Goal: Task Accomplishment & Management: Use online tool/utility

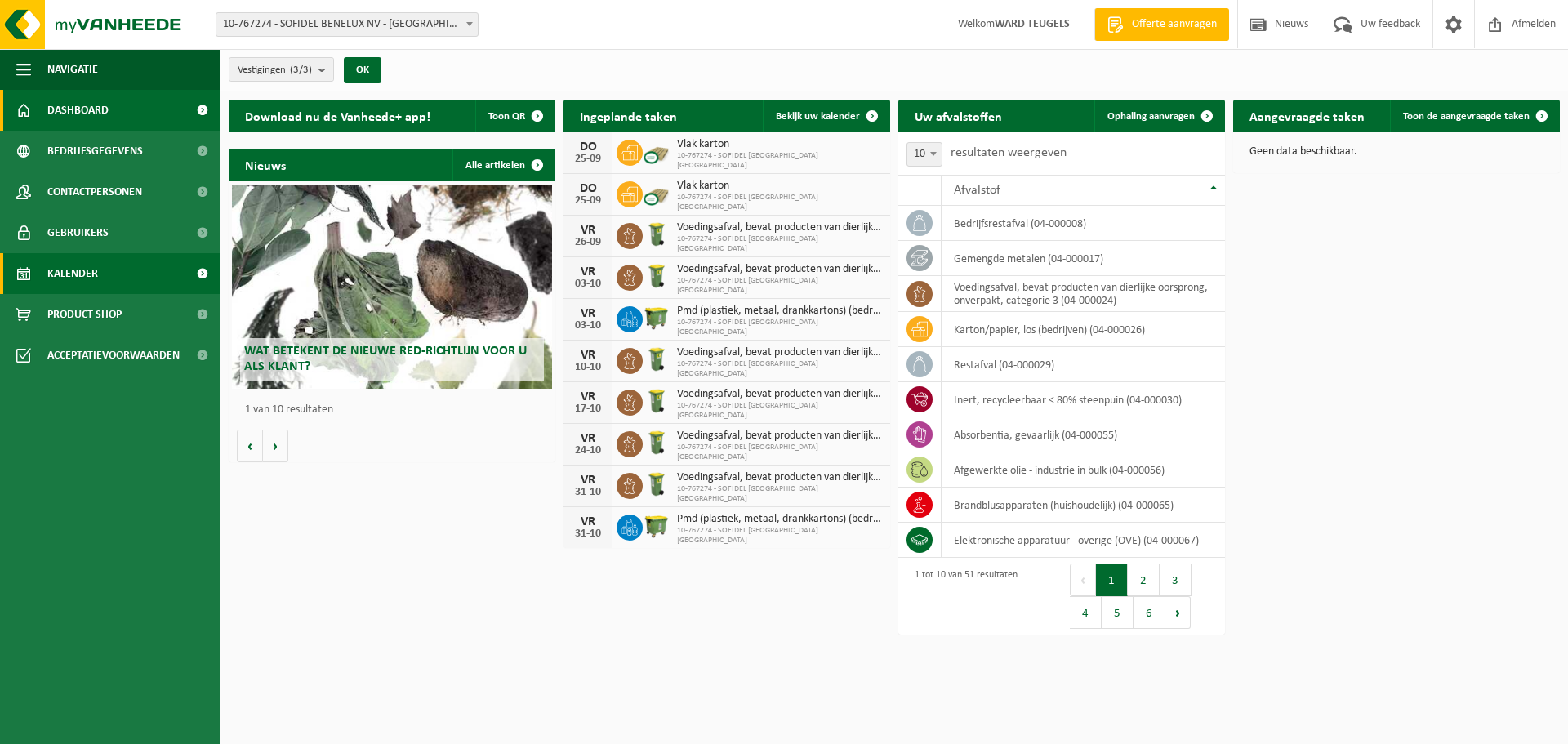
click at [84, 275] on span "Kalender" at bounding box center [73, 273] width 51 height 41
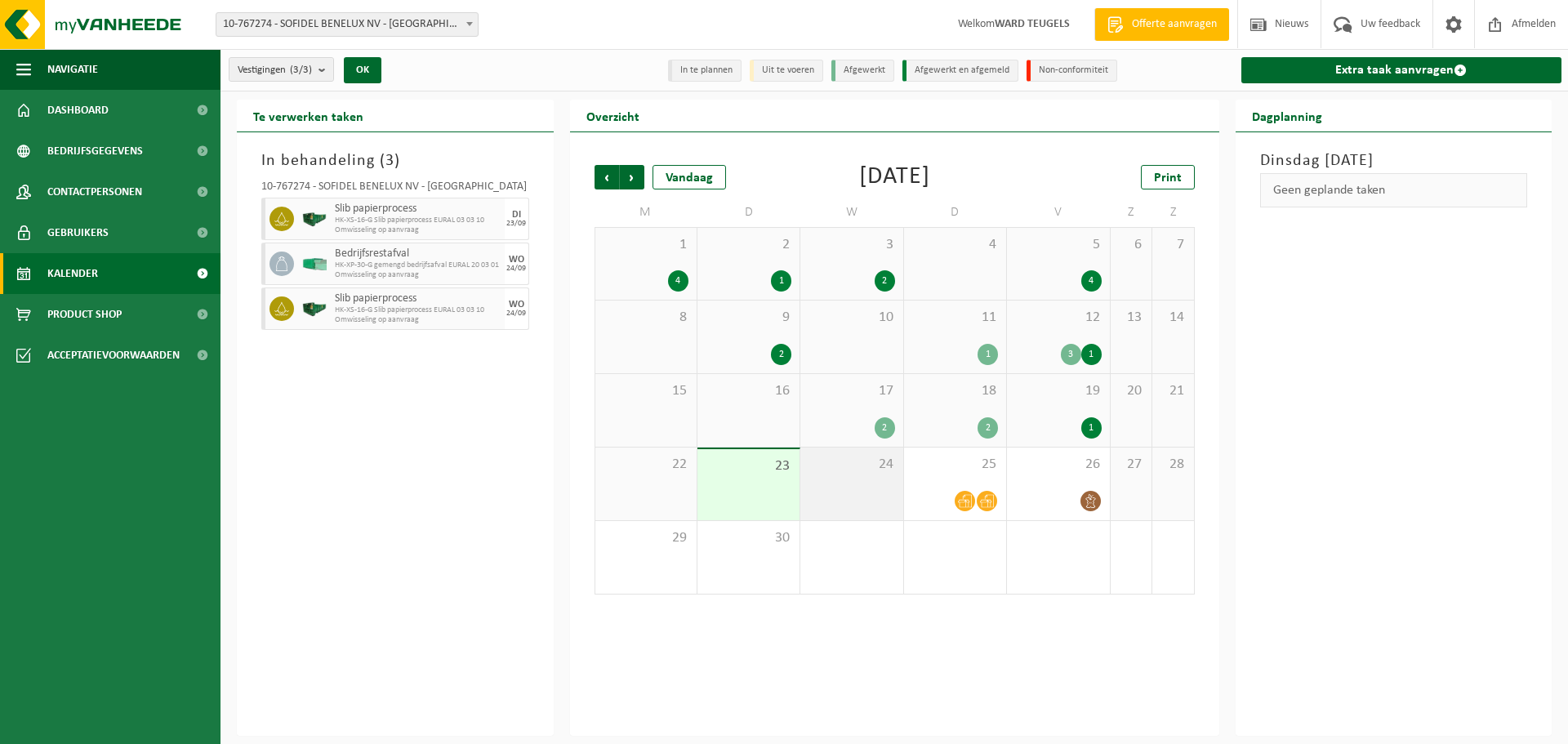
click at [885, 486] on div "24" at bounding box center [851, 483] width 102 height 73
click at [934, 475] on div "25" at bounding box center [955, 483] width 102 height 73
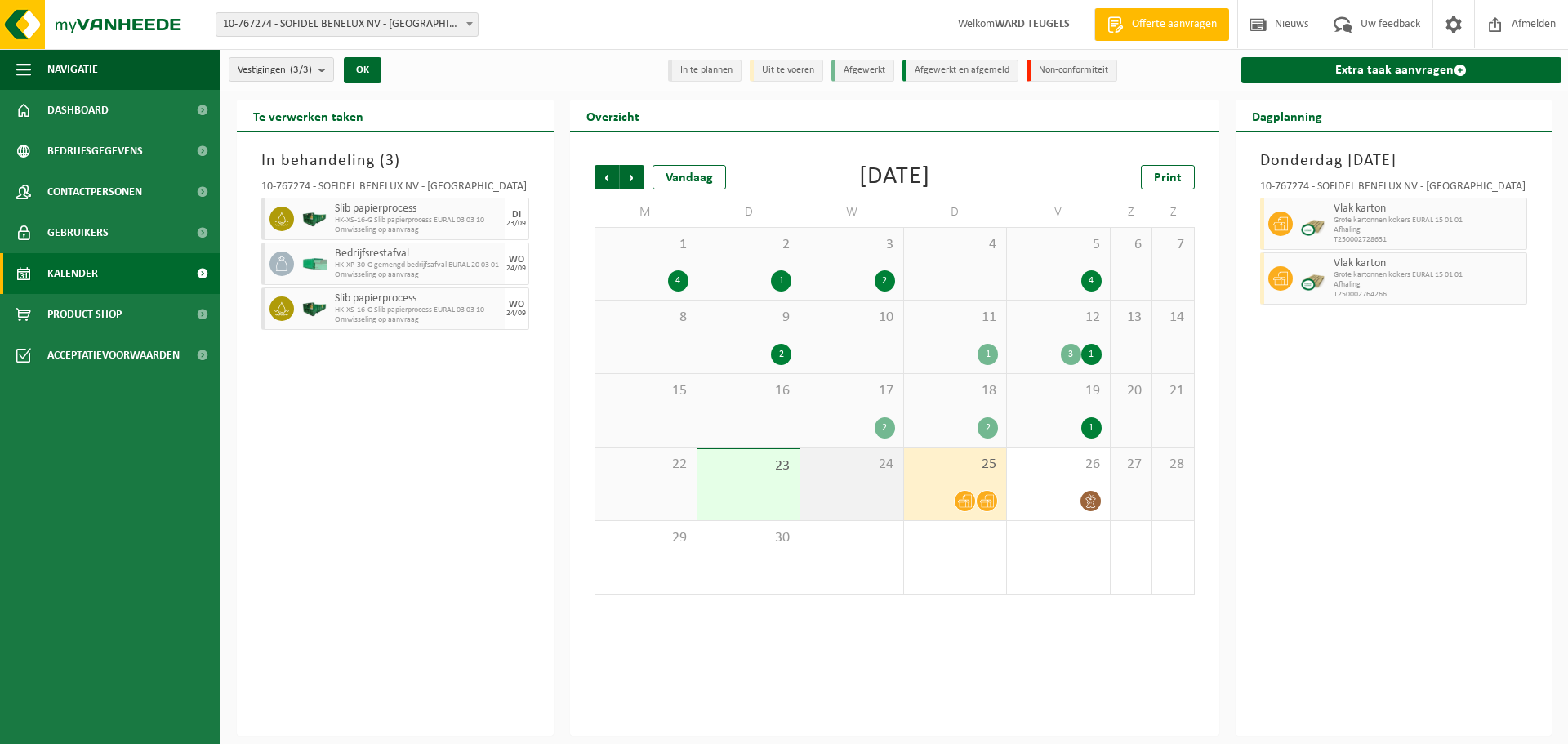
click at [880, 480] on div "24" at bounding box center [851, 483] width 102 height 73
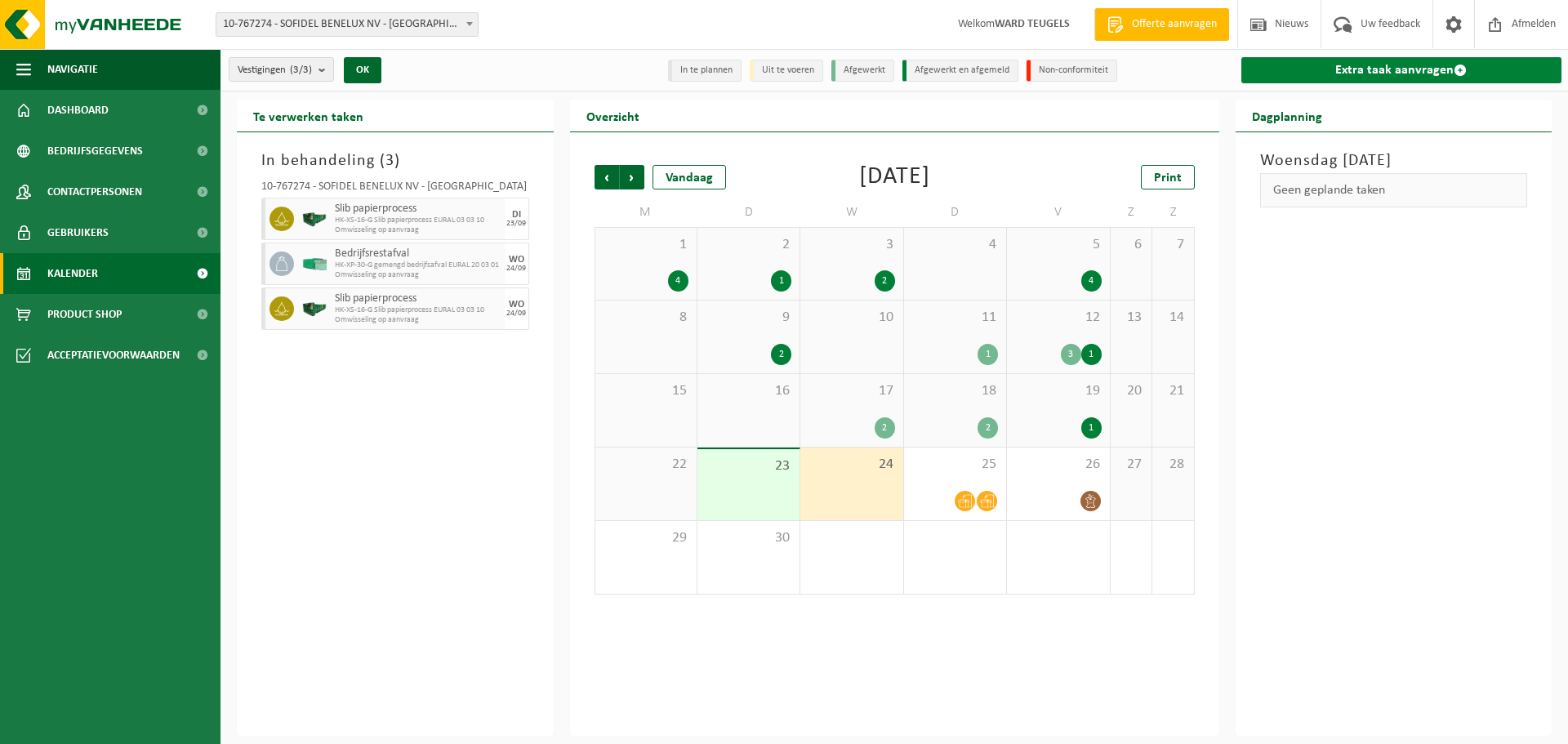
click at [1379, 75] on link "Extra taak aanvragen" at bounding box center [1402, 70] width 321 height 26
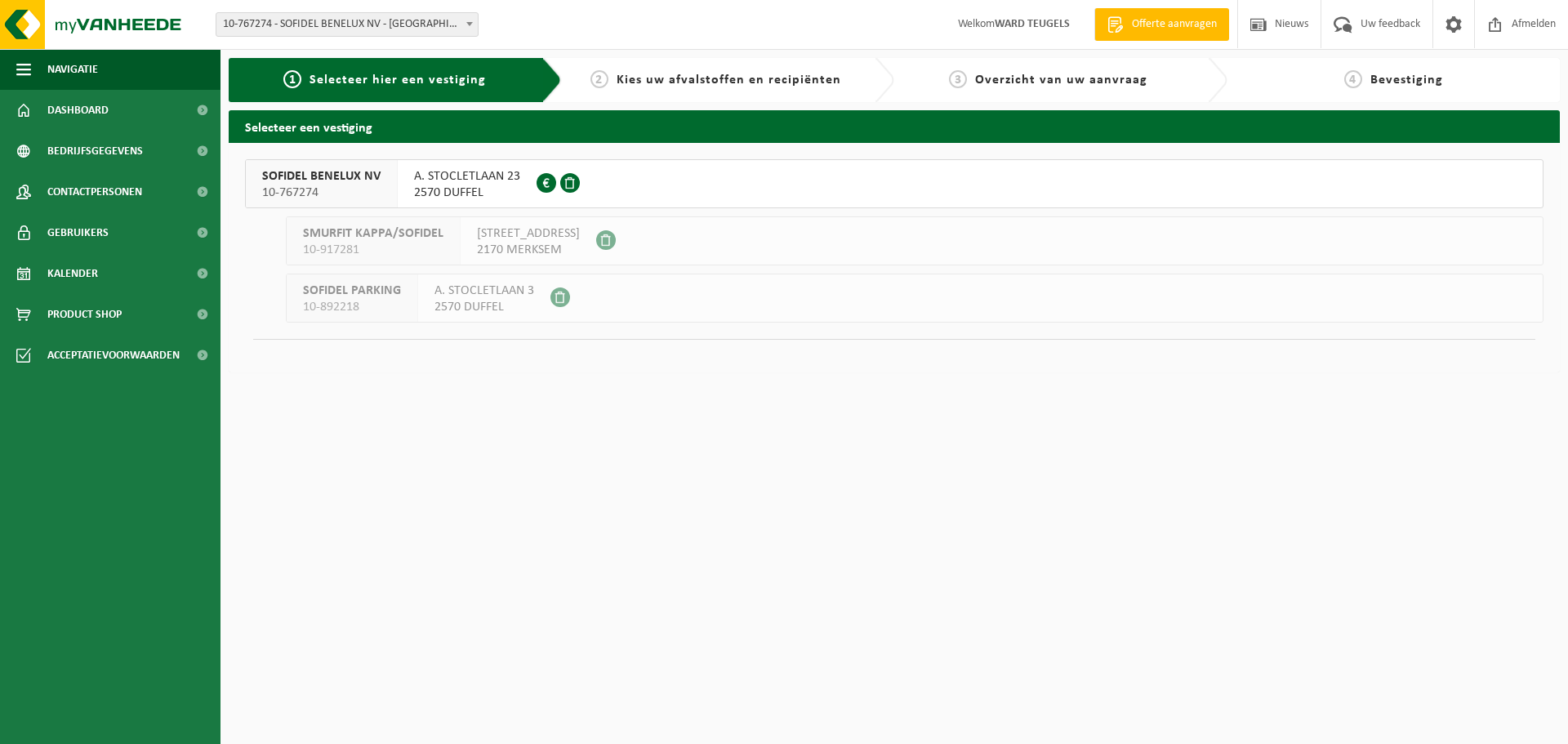
click at [284, 181] on span "SOFIDEL BENELUX NV" at bounding box center [321, 176] width 118 height 16
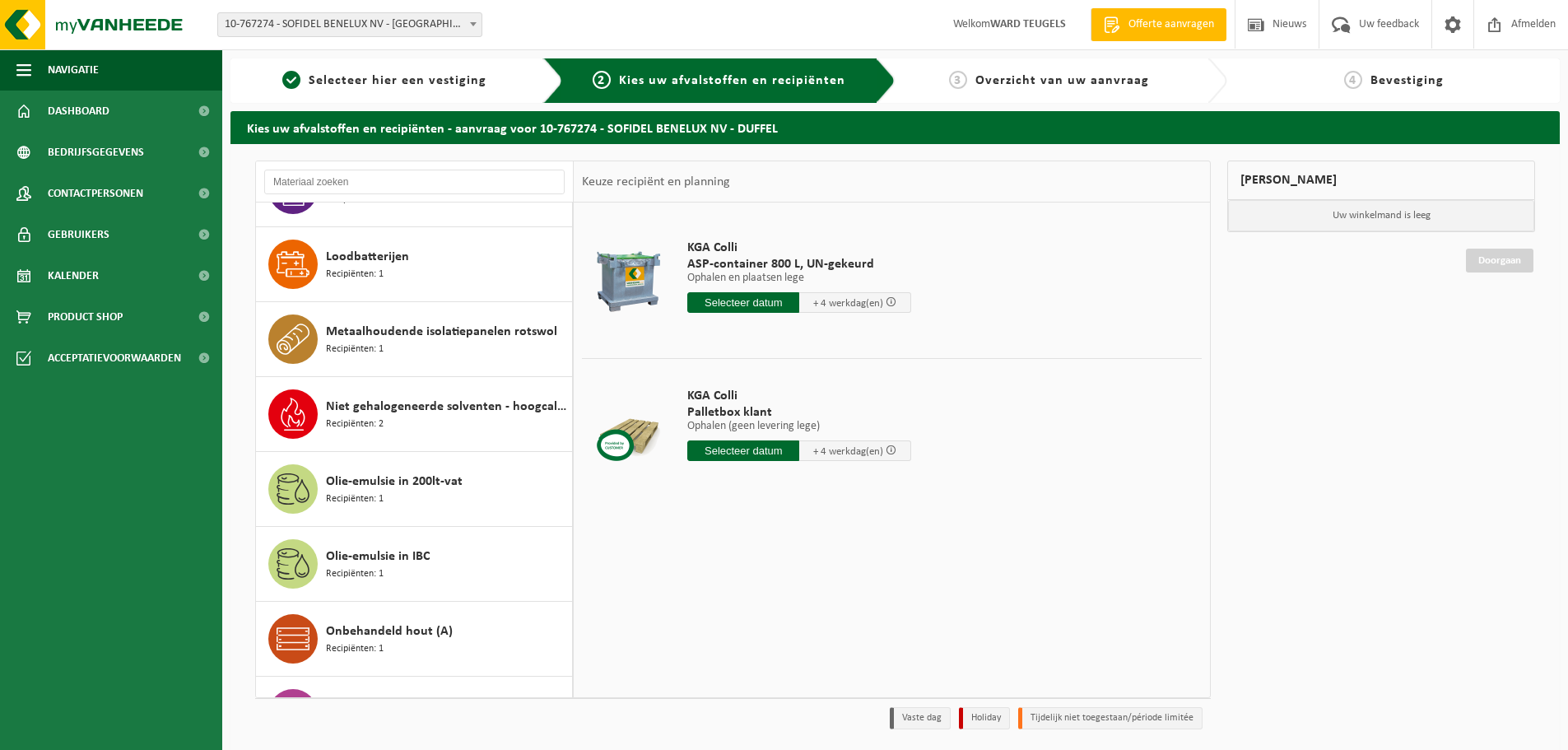
scroll to position [1975, 0]
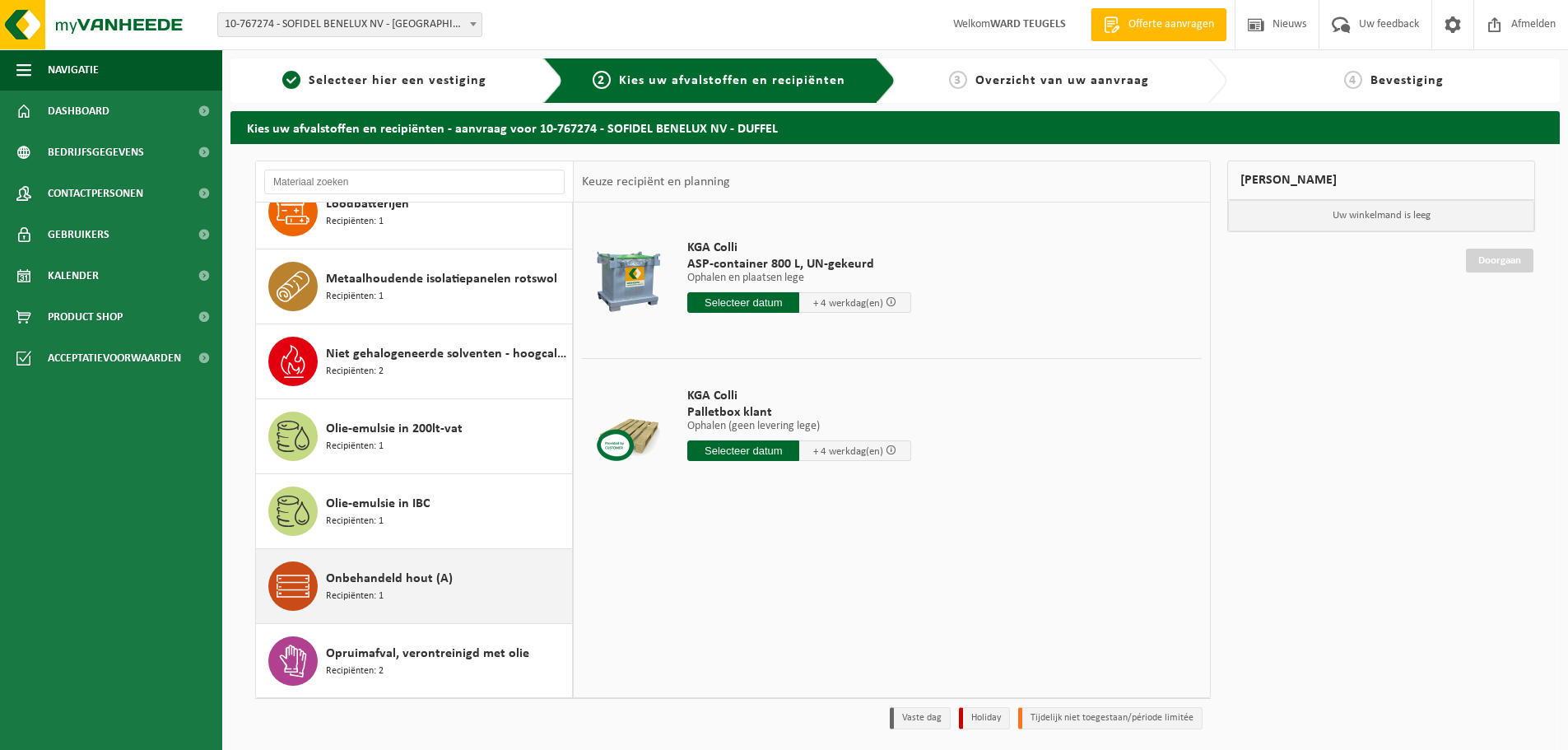
click at [399, 580] on span "Onbehandeld hout (A)" at bounding box center [389, 579] width 127 height 20
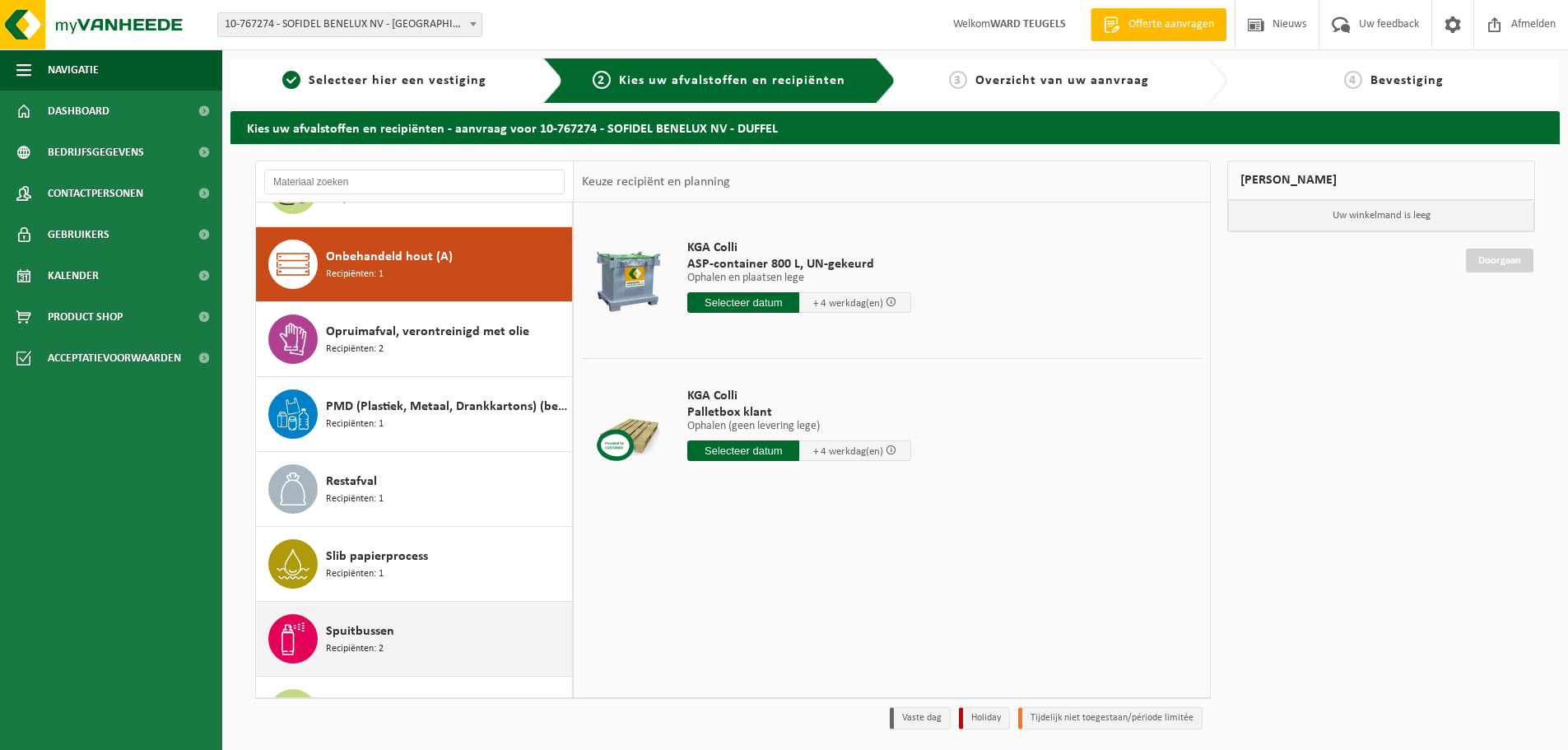
scroll to position [2321, 0]
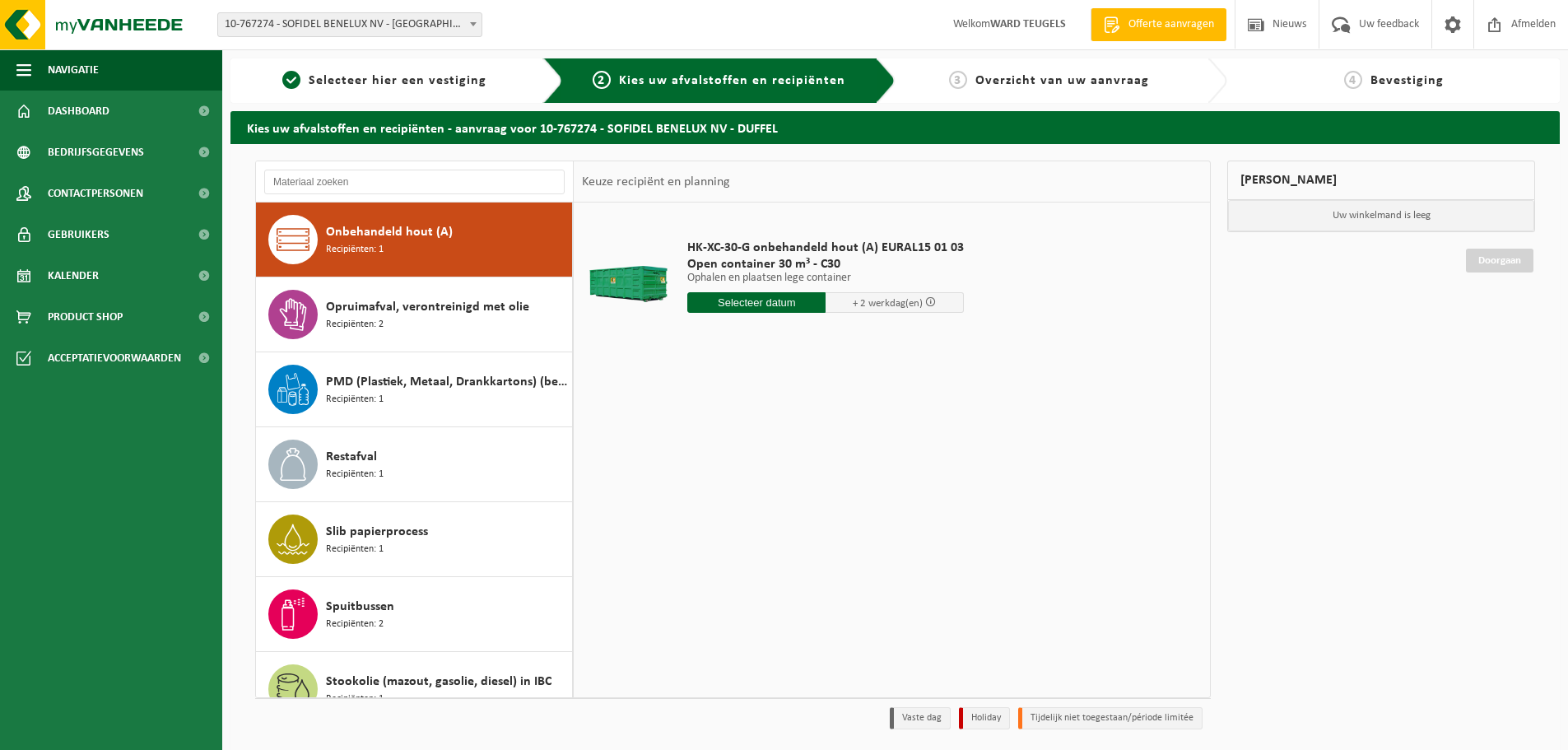
click at [739, 312] on input "text" at bounding box center [757, 301] width 139 height 20
click at [759, 473] on div "24" at bounding box center [761, 474] width 29 height 26
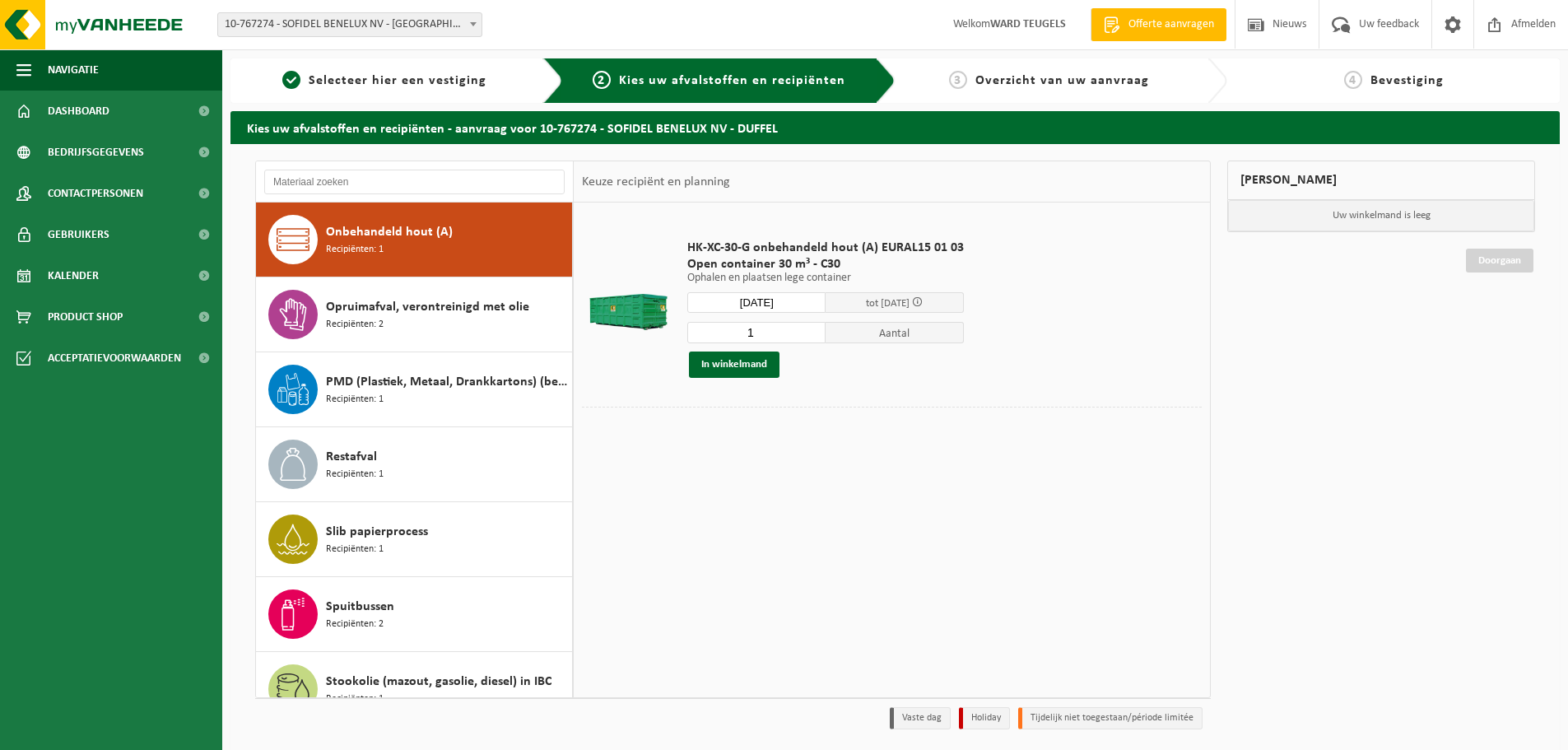
type input "Van 2025-09-24"
click at [742, 359] on button "In winkelmand" at bounding box center [734, 364] width 91 height 26
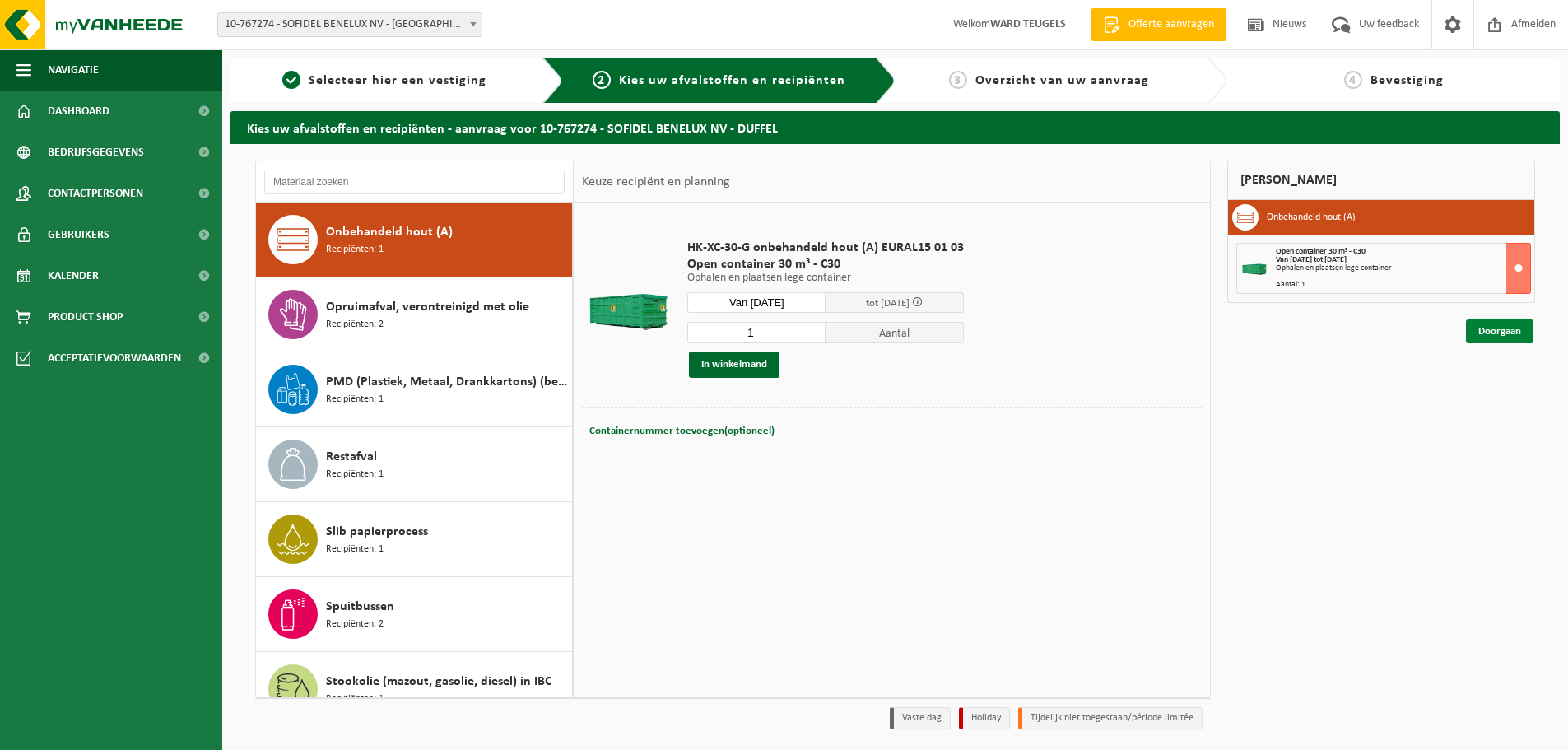
click at [1504, 325] on link "Doorgaan" at bounding box center [1500, 331] width 67 height 24
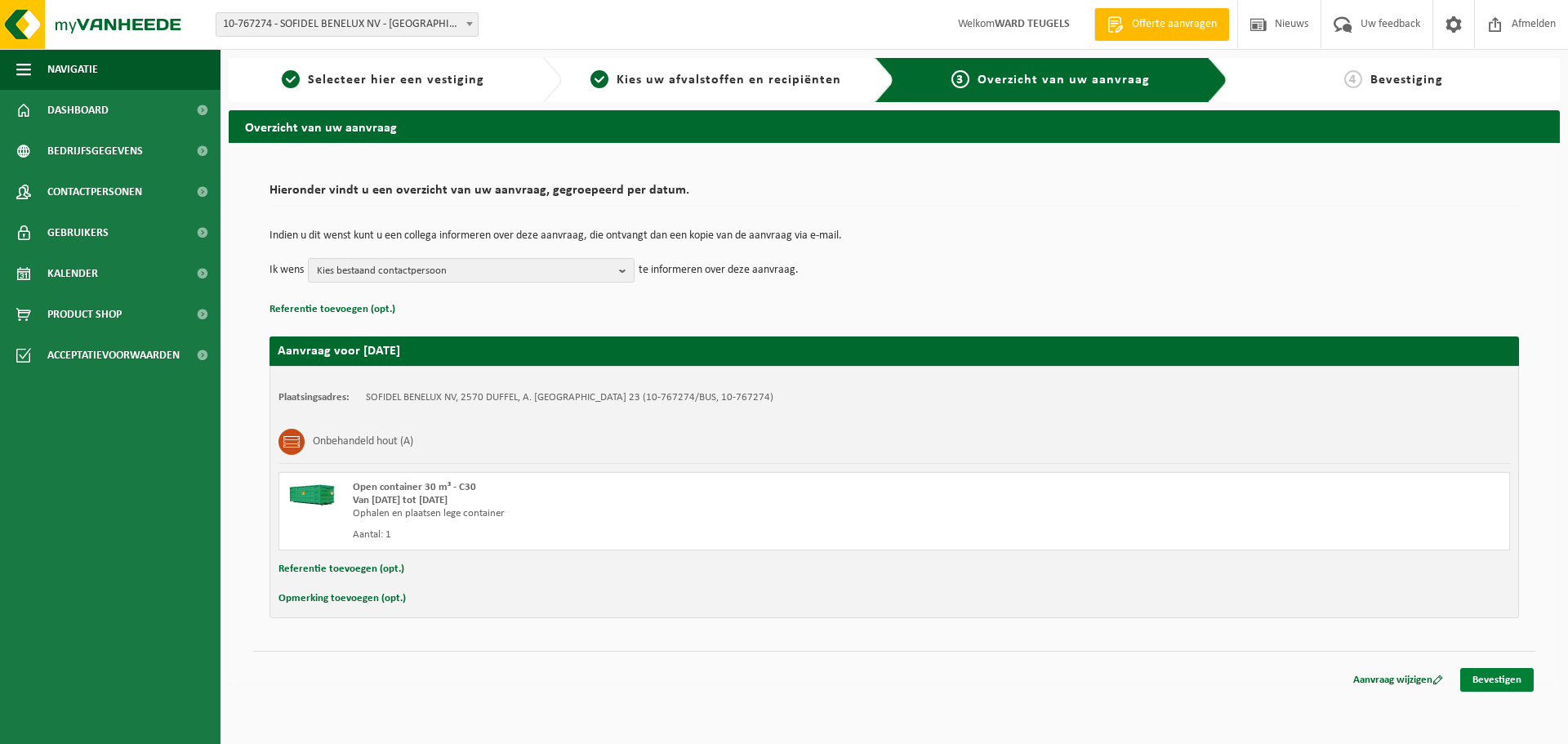
click at [1503, 670] on link "Bevestigen" at bounding box center [1496, 679] width 74 height 24
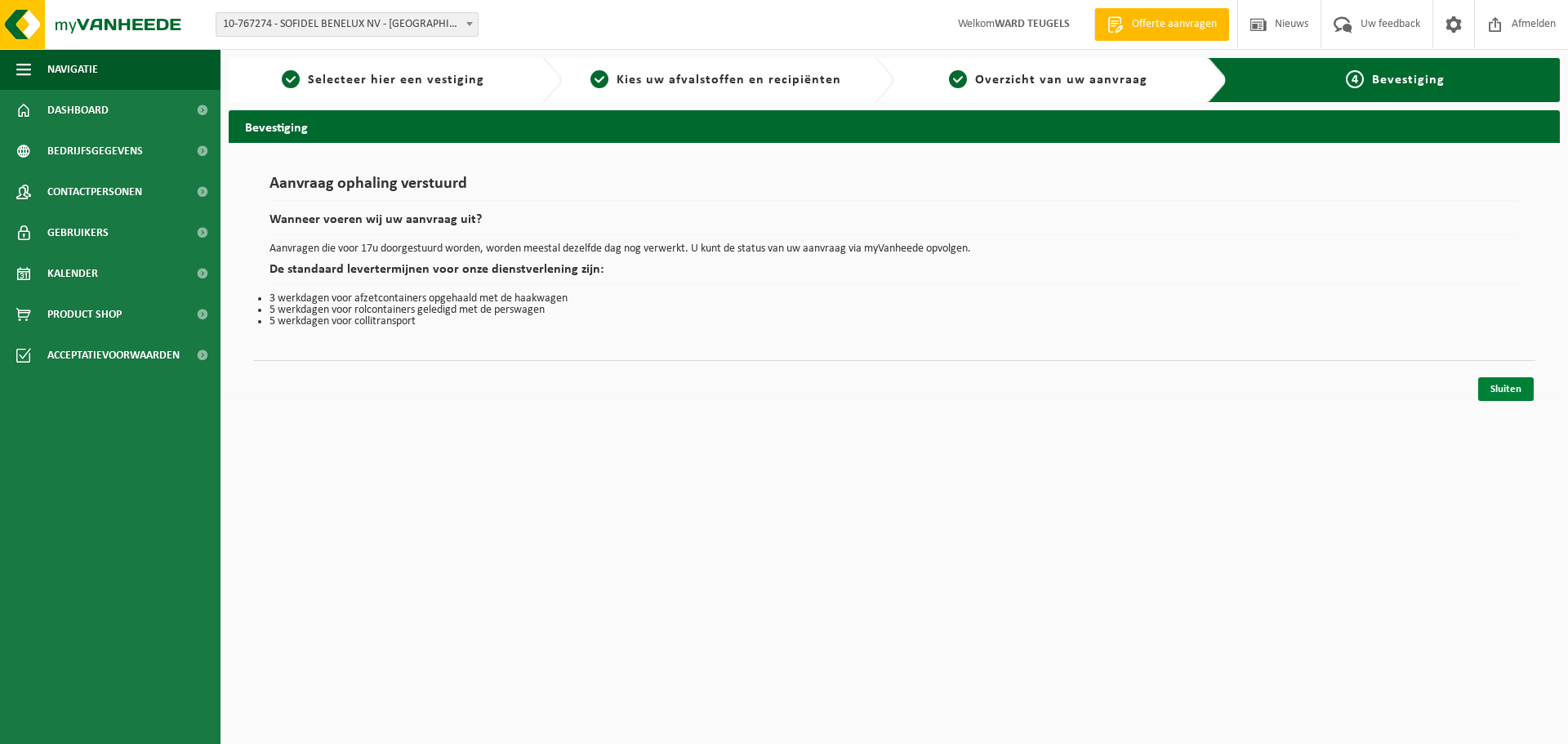
click at [1505, 393] on link "Sluiten" at bounding box center [1506, 389] width 55 height 24
